Goal: Information Seeking & Learning: Learn about a topic

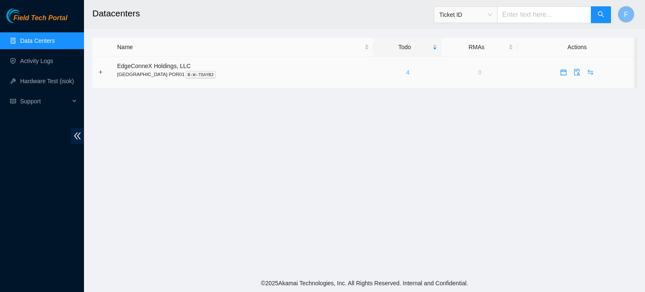
click at [406, 74] on link "4" at bounding box center [407, 72] width 3 height 7
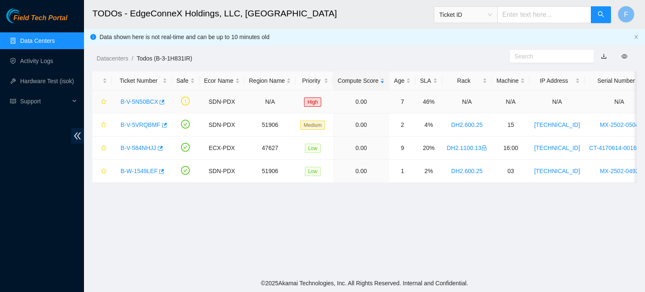
click at [151, 102] on link "B-V-5N50BCX" at bounding box center [139, 101] width 37 height 7
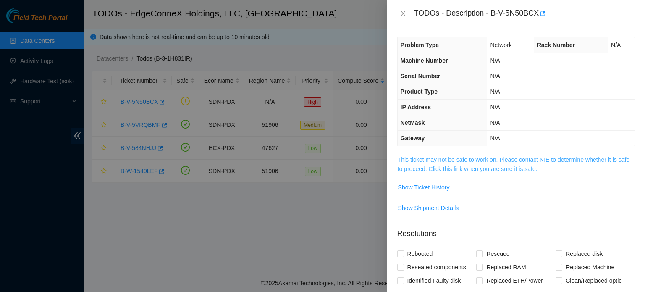
click at [453, 166] on link "This ticket may not be safe to work on. Please contact NIE to determine whether…" at bounding box center [514, 164] width 232 height 16
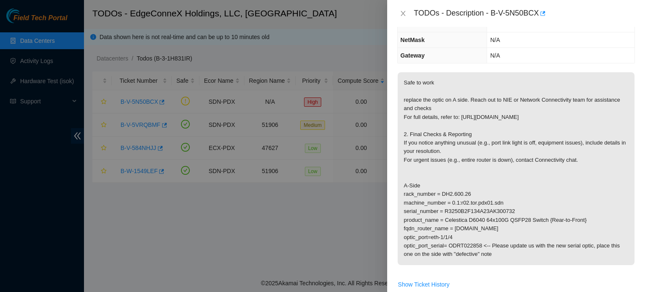
scroll to position [100, 0]
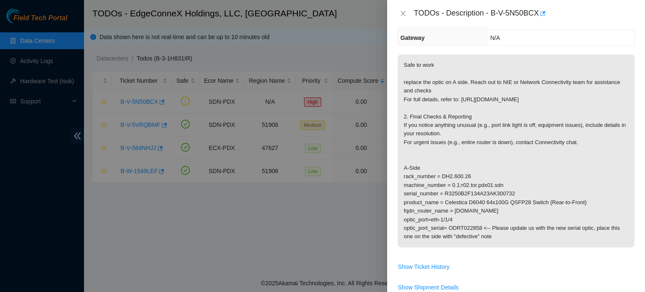
click at [635, 179] on div "Problem Type Network Rack Number N/A Machine Number N/A Serial Number N/A Produ…" at bounding box center [516, 159] width 258 height 265
